Goal: Use online tool/utility

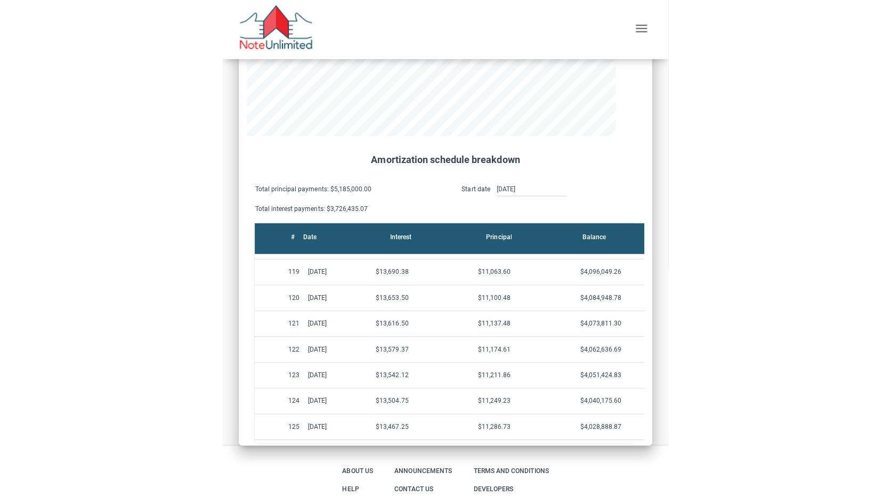
scroll to position [548, 859]
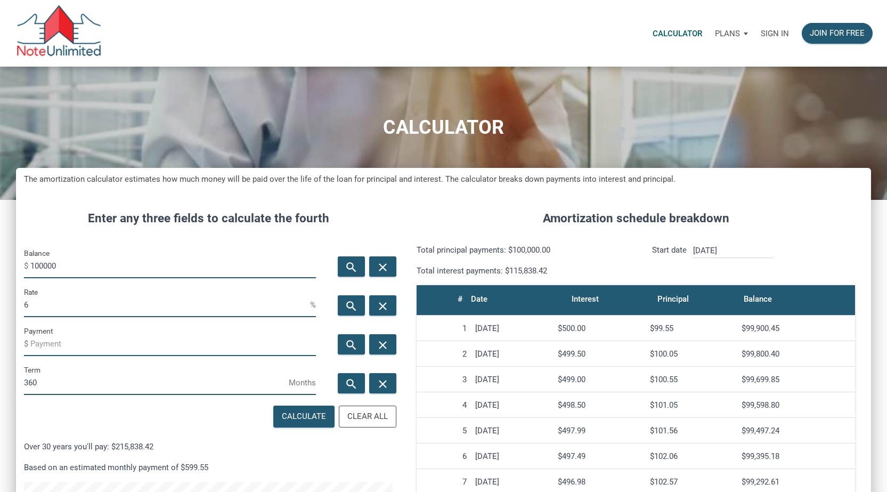
scroll to position [547, 855]
click at [149, 270] on input "100000" at bounding box center [173, 266] width 286 height 24
type input "5250000"
click at [106, 314] on input "6" at bounding box center [167, 305] width 286 height 24
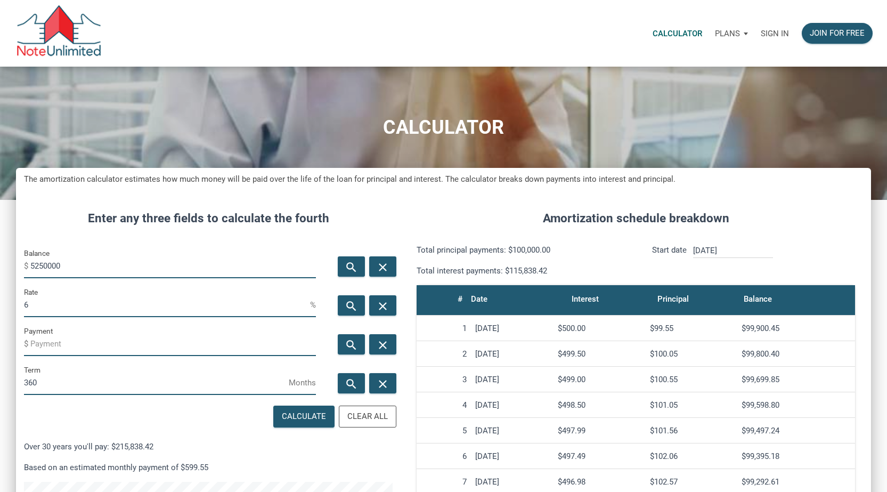
click at [106, 314] on input "6" at bounding box center [167, 305] width 286 height 24
type input "4"
click at [41, 344] on input "Payment" at bounding box center [173, 344] width 286 height 24
click at [301, 423] on div "Calculate" at bounding box center [304, 416] width 60 height 21
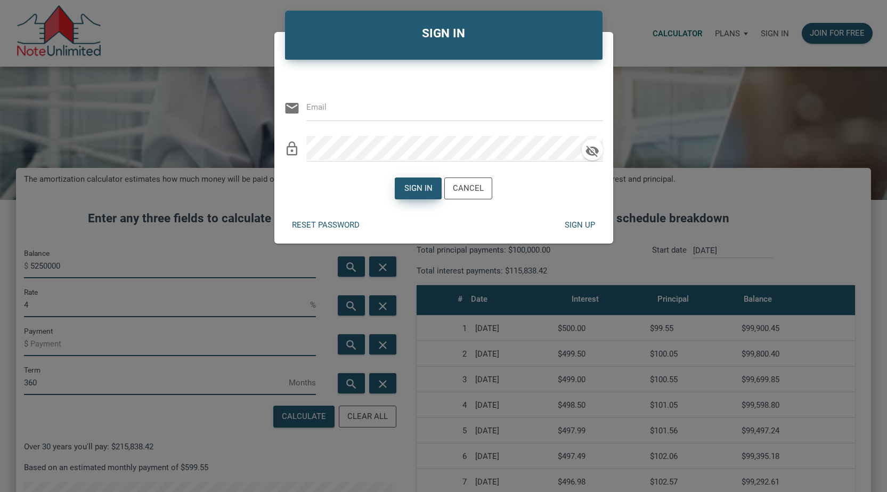
type input "[EMAIL_ADDRESS][DOMAIN_NAME]"
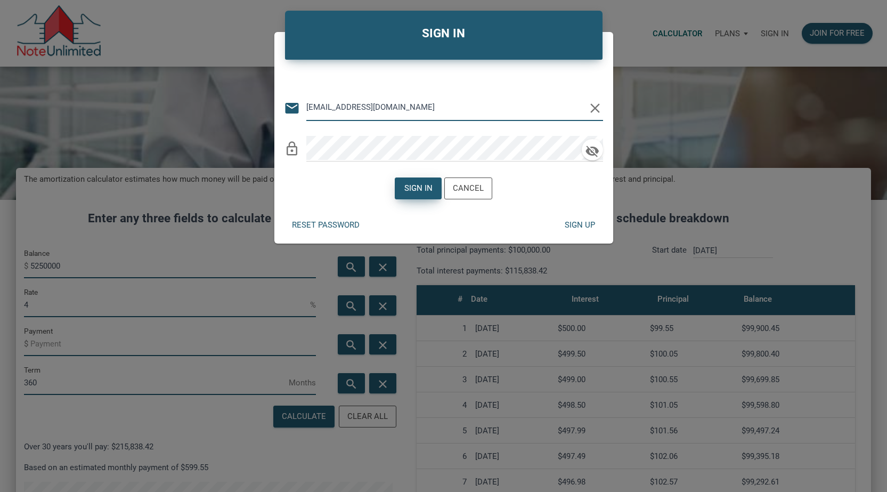
click at [414, 189] on div "Sign in" at bounding box center [419, 188] width 28 height 12
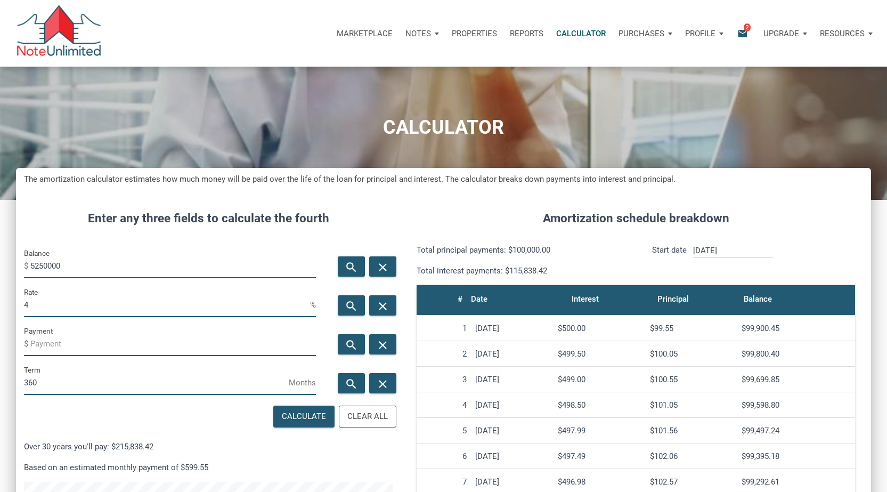
click at [67, 347] on input "Payment" at bounding box center [173, 344] width 286 height 24
click at [321, 417] on div "Calculate" at bounding box center [304, 416] width 44 height 12
type input "-25064.3"
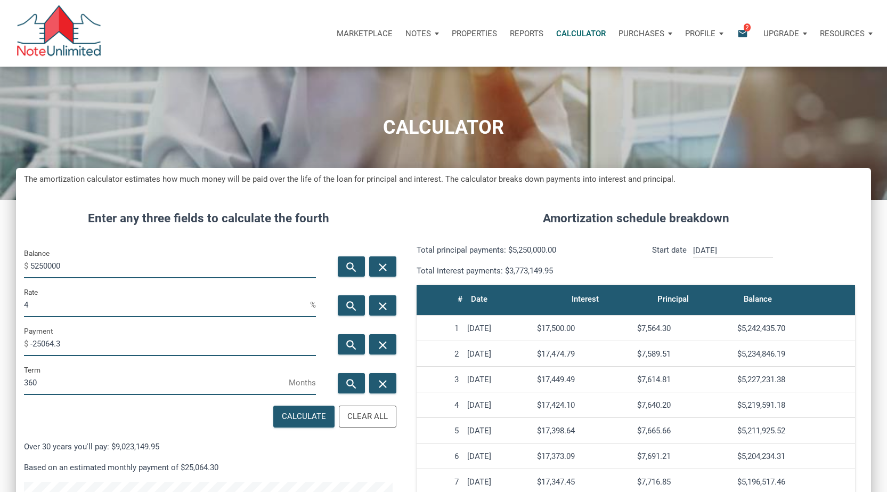
click at [78, 342] on input "-25064.3" at bounding box center [173, 344] width 286 height 24
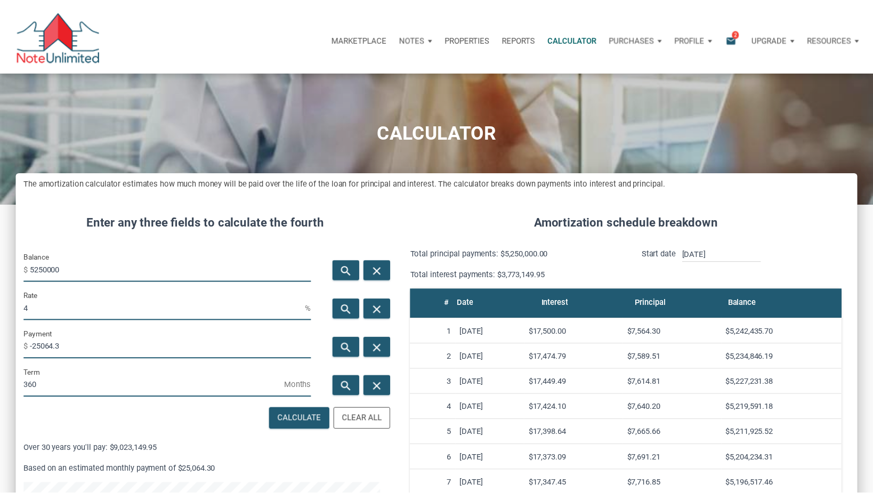
scroll to position [532416, 532118]
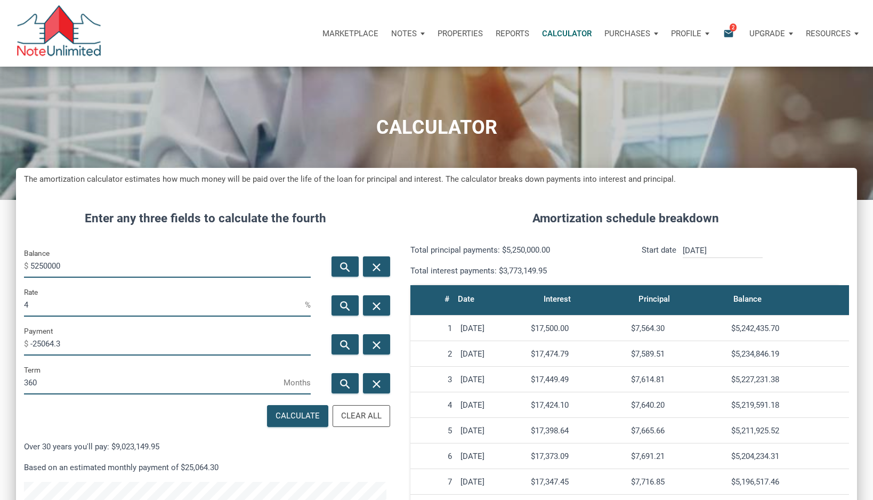
click at [83, 347] on input "-25064.3" at bounding box center [170, 344] width 280 height 24
click at [68, 339] on input "-25064.3" at bounding box center [170, 344] width 280 height 24
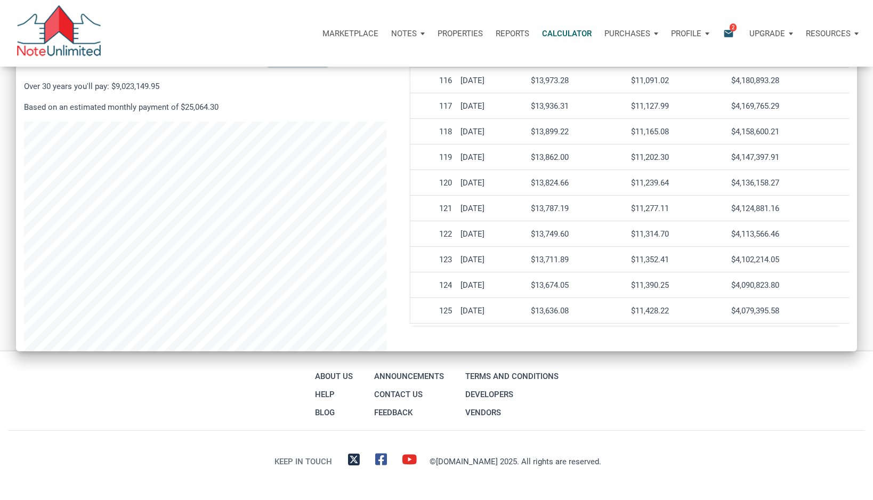
scroll to position [2829, 0]
click at [733, 285] on div "$4,090,823.80" at bounding box center [788, 286] width 114 height 10
drag, startPoint x: 785, startPoint y: 258, endPoint x: 722, endPoint y: 258, distance: 63.4
click at [722, 258] on tr "123 [DATE] $13,711.89 $11,352.41 $4,102,214.05" at bounding box center [629, 261] width 439 height 26
copy tr "$4,102,214.05"
